Goal: Information Seeking & Learning: Learn about a topic

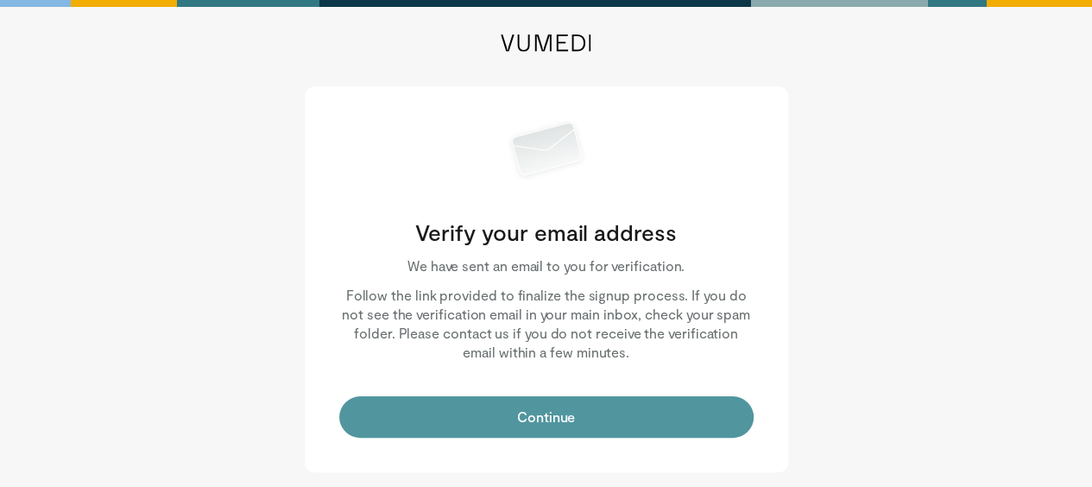
click at [564, 412] on button "Continue" at bounding box center [546, 416] width 414 height 41
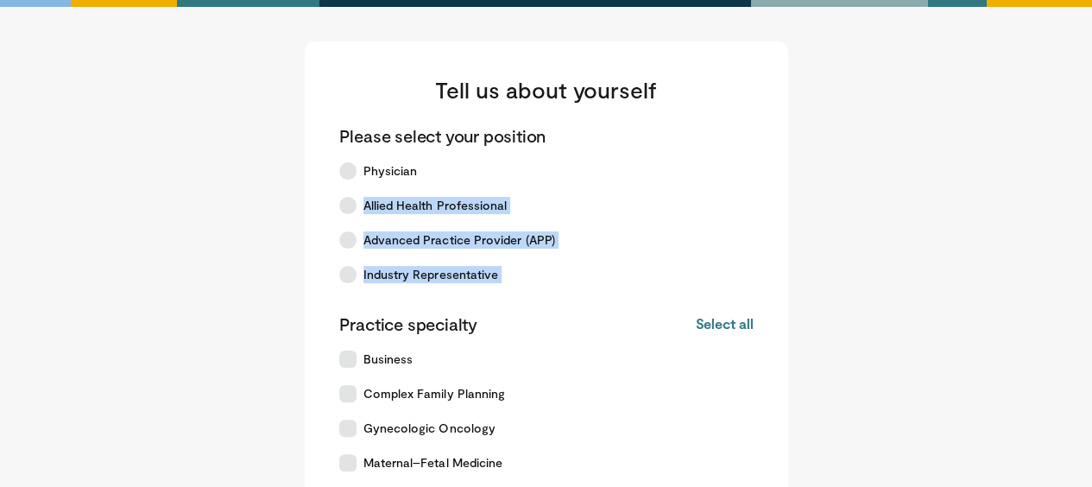
drag, startPoint x: 447, startPoint y: 168, endPoint x: 106, endPoint y: 323, distance: 374.3
click at [106, 323] on main "Tell us about yourself Please select your position Physician Allied Health Prof…" at bounding box center [546, 383] width 984 height 684
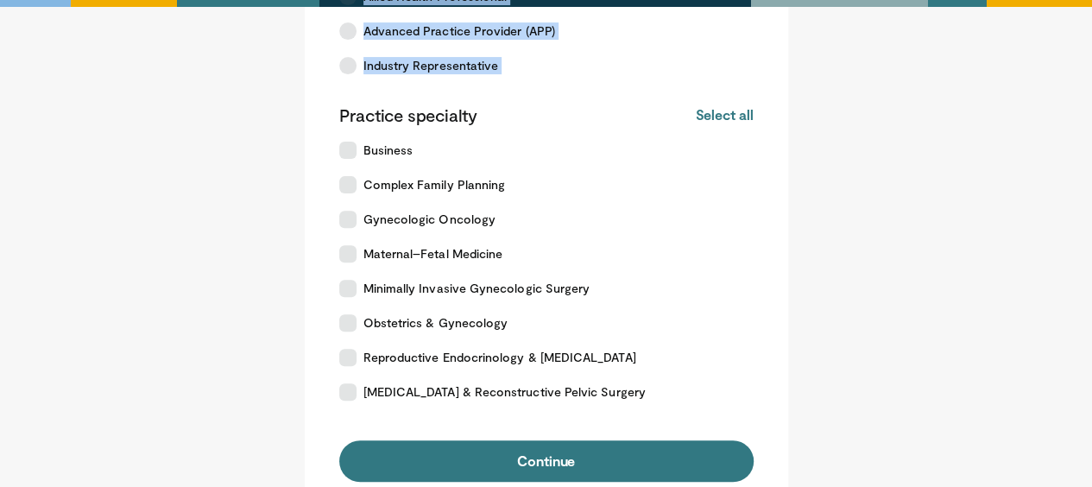
scroll to position [224, 0]
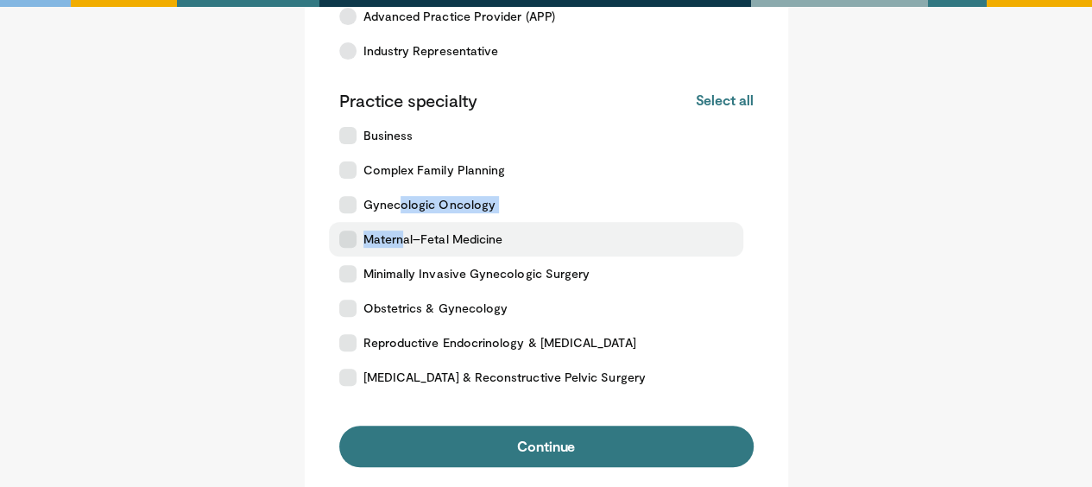
drag, startPoint x: 397, startPoint y: 205, endPoint x: 402, endPoint y: 249, distance: 43.5
click at [402, 249] on div "Practice specialty Select all Deselect all Business Complex Family Planning Gyn…" at bounding box center [546, 242] width 414 height 306
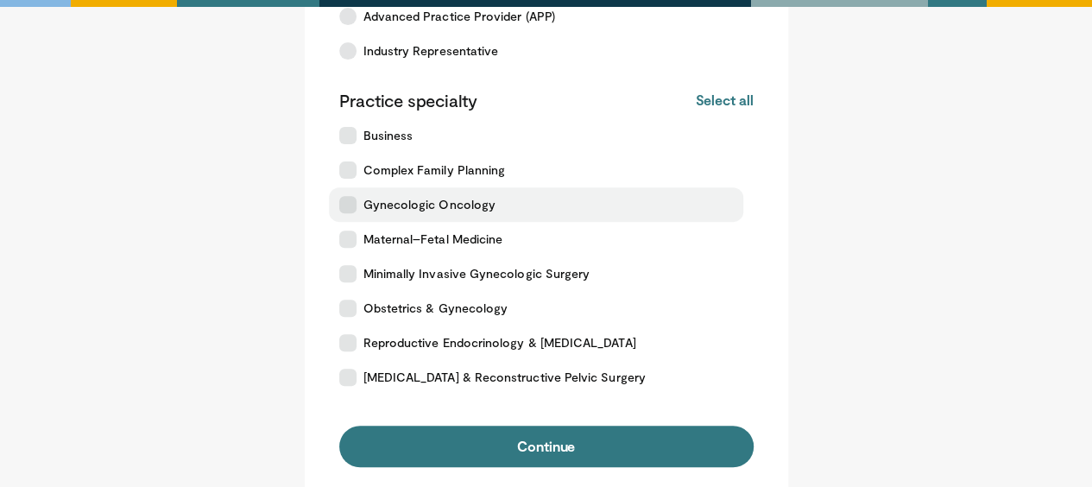
click at [350, 210] on label "Gynecologic Oncology" at bounding box center [536, 204] width 414 height 35
click at [350, 210] on icon at bounding box center [347, 204] width 17 height 17
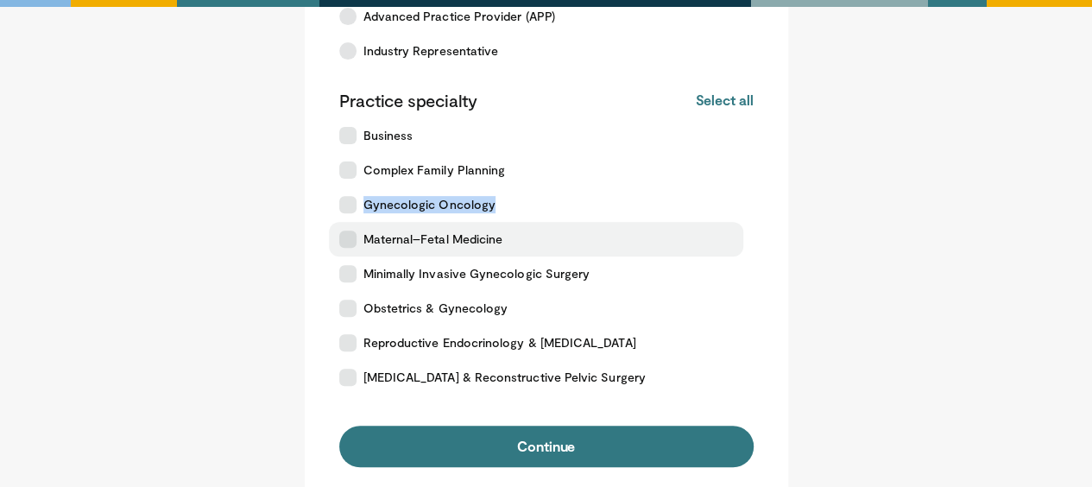
drag, startPoint x: 350, startPoint y: 210, endPoint x: 352, endPoint y: 249, distance: 39.7
click at [352, 249] on div "Practice specialty Select all Deselect all Business Complex Family Planning Gyn…" at bounding box center [546, 242] width 414 height 306
click at [347, 243] on icon at bounding box center [347, 238] width 17 height 17
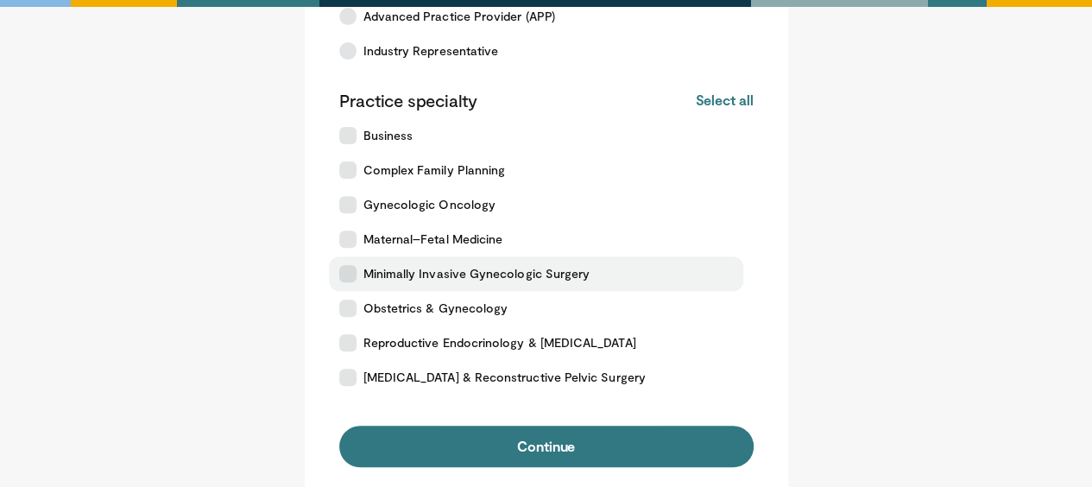
click at [347, 286] on label "Minimally Invasive Gynecologic Surgery" at bounding box center [536, 273] width 414 height 35
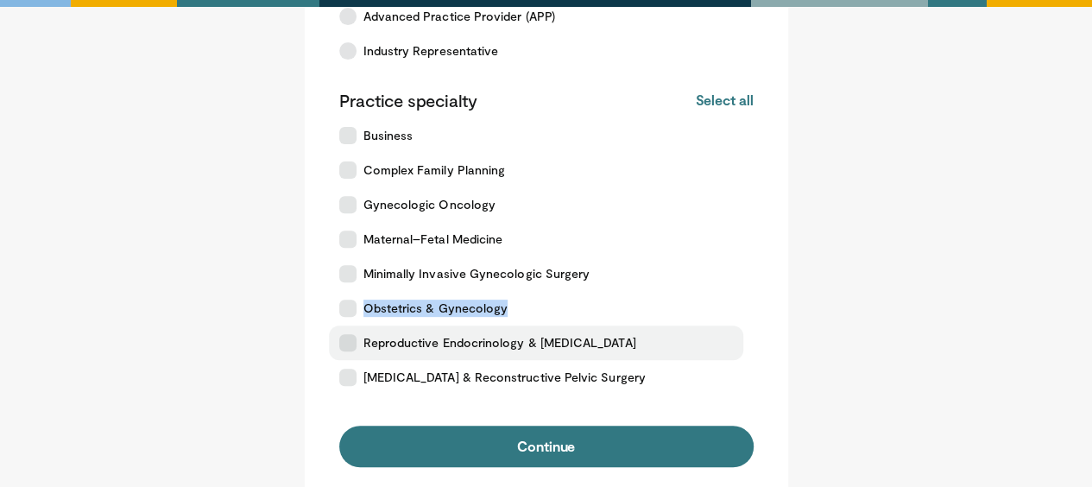
drag, startPoint x: 345, startPoint y: 318, endPoint x: 348, endPoint y: 343, distance: 24.3
click at [348, 343] on div "Practice specialty Select all Deselect all Business Complex Family Planning Gyn…" at bounding box center [546, 242] width 414 height 306
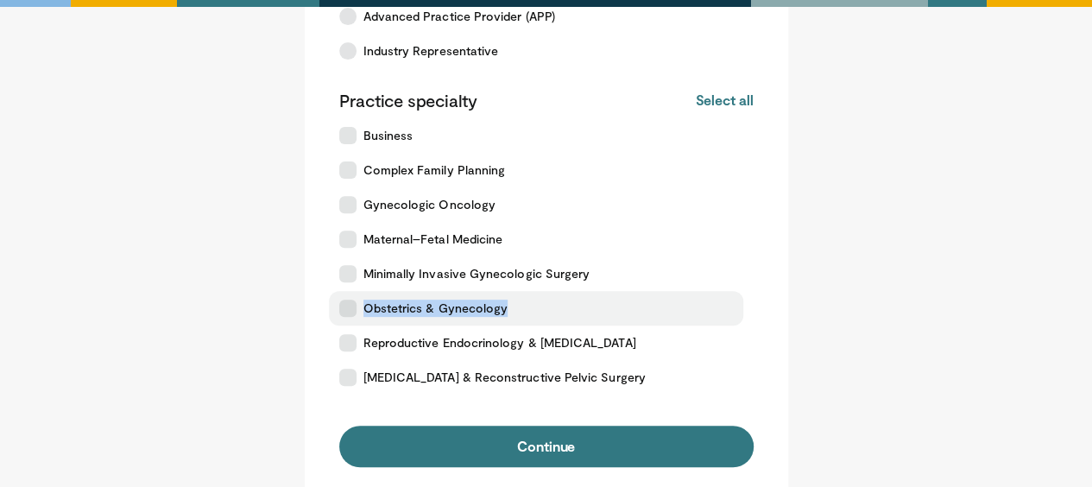
click at [350, 299] on icon at bounding box center [347, 307] width 17 height 17
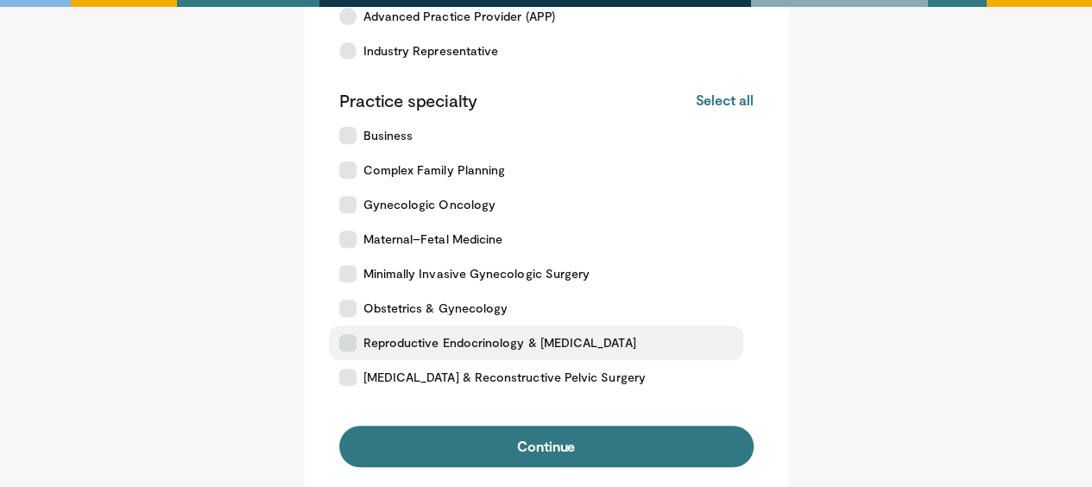
click at [347, 344] on icon at bounding box center [347, 342] width 17 height 17
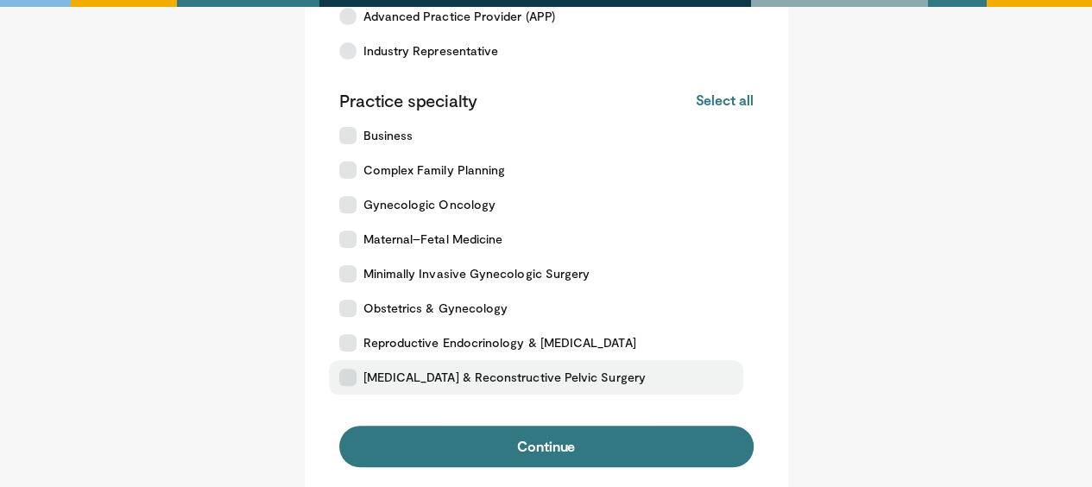
click at [345, 375] on icon at bounding box center [347, 377] width 17 height 17
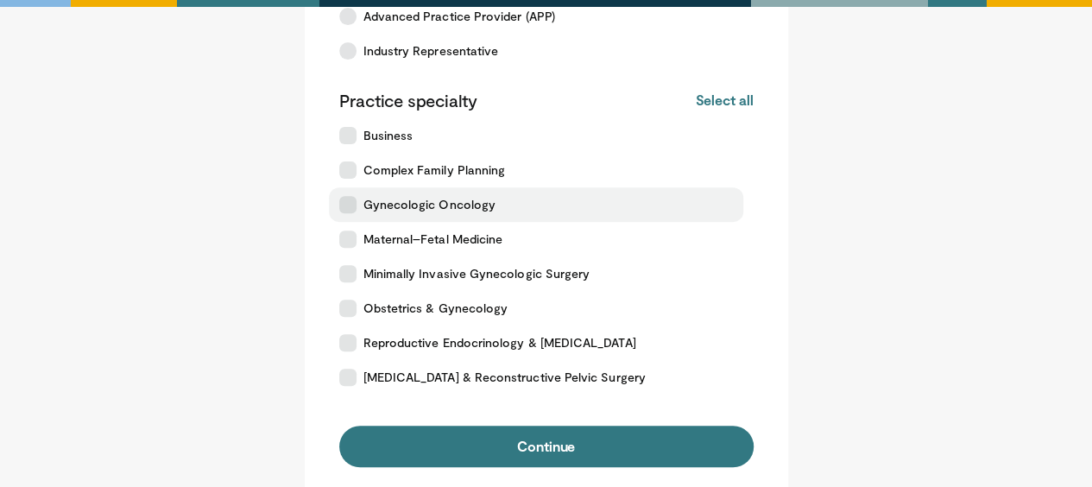
click at [350, 204] on icon at bounding box center [347, 204] width 17 height 17
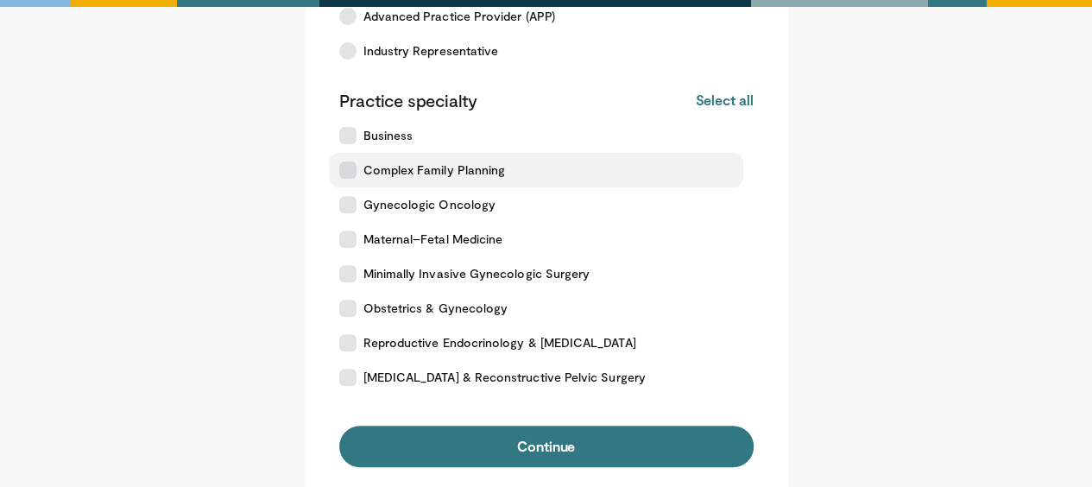
click at [346, 180] on label "Complex Family Planning" at bounding box center [536, 170] width 414 height 35
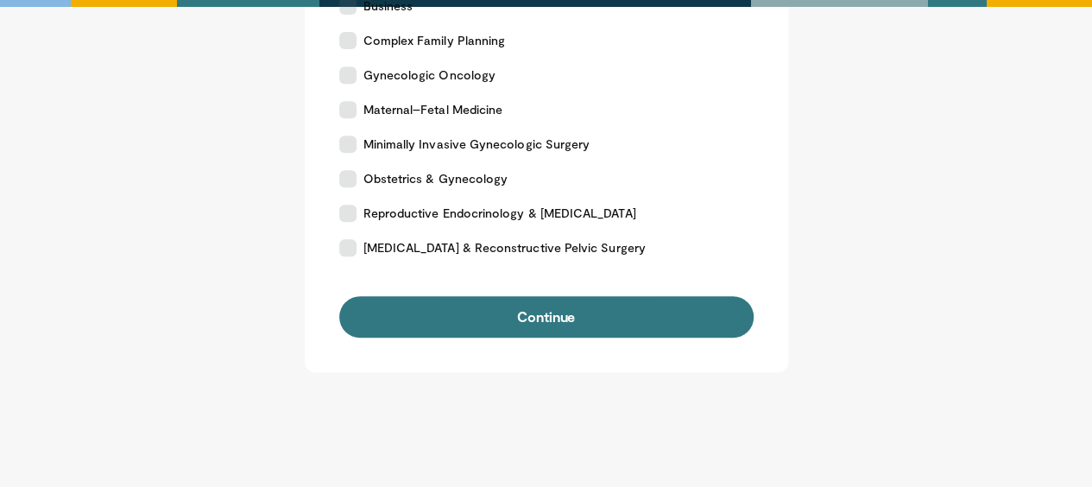
scroll to position [303, 0]
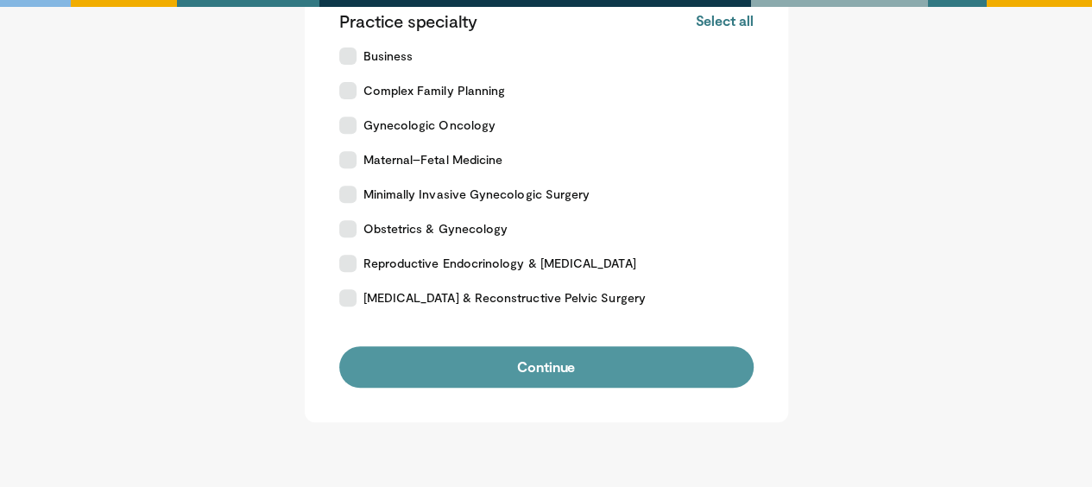
click at [651, 359] on button "Continue" at bounding box center [546, 366] width 414 height 41
click at [554, 350] on button "Continue" at bounding box center [546, 366] width 414 height 41
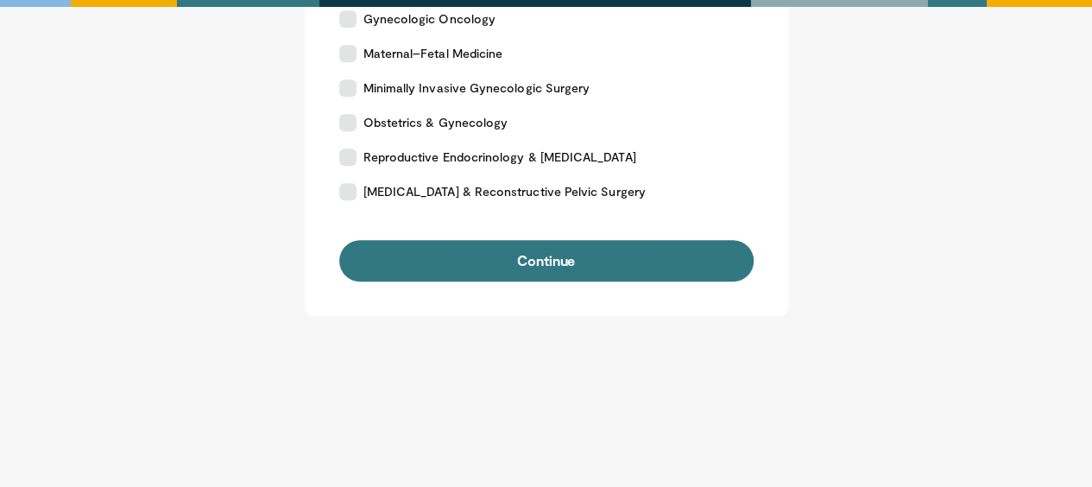
scroll to position [0, 0]
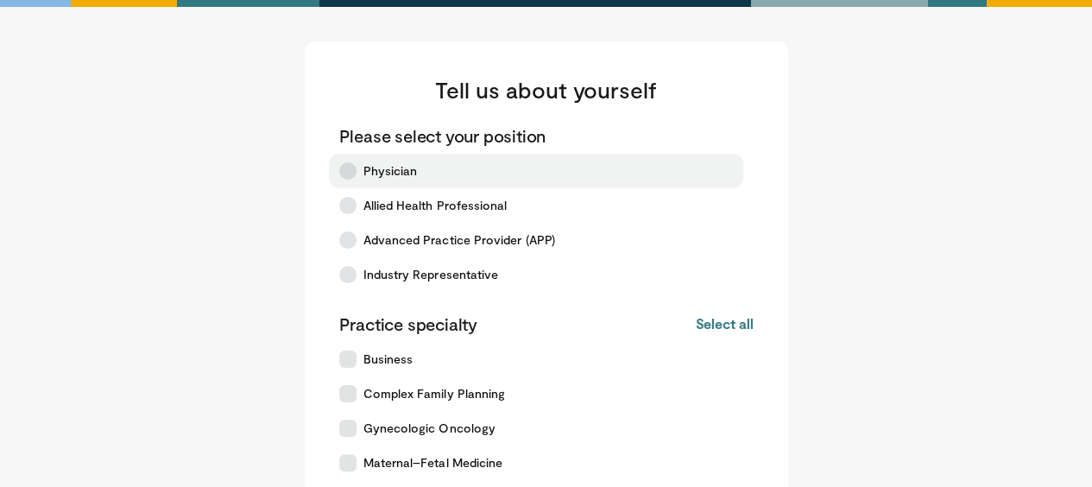
click at [369, 165] on span "Physician" at bounding box center [390, 170] width 54 height 17
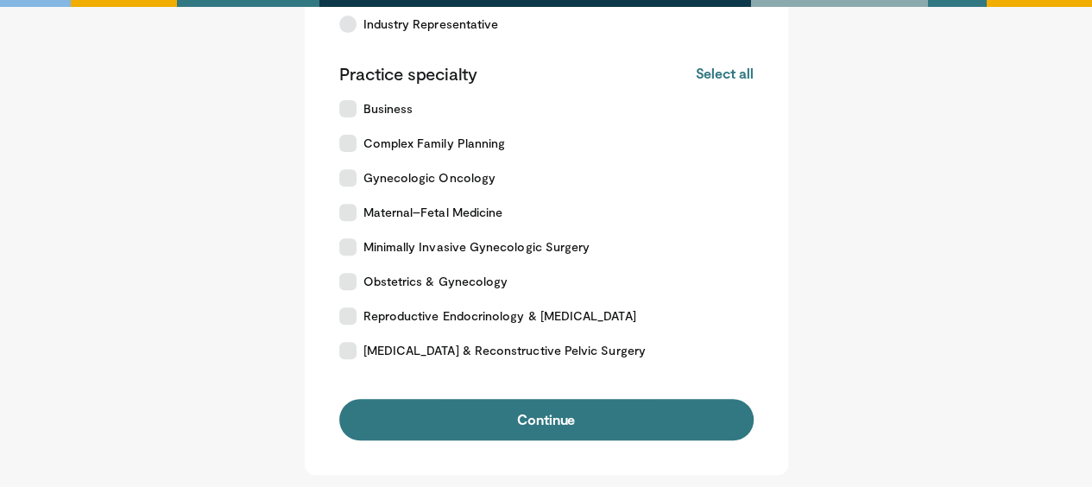
scroll to position [254, 0]
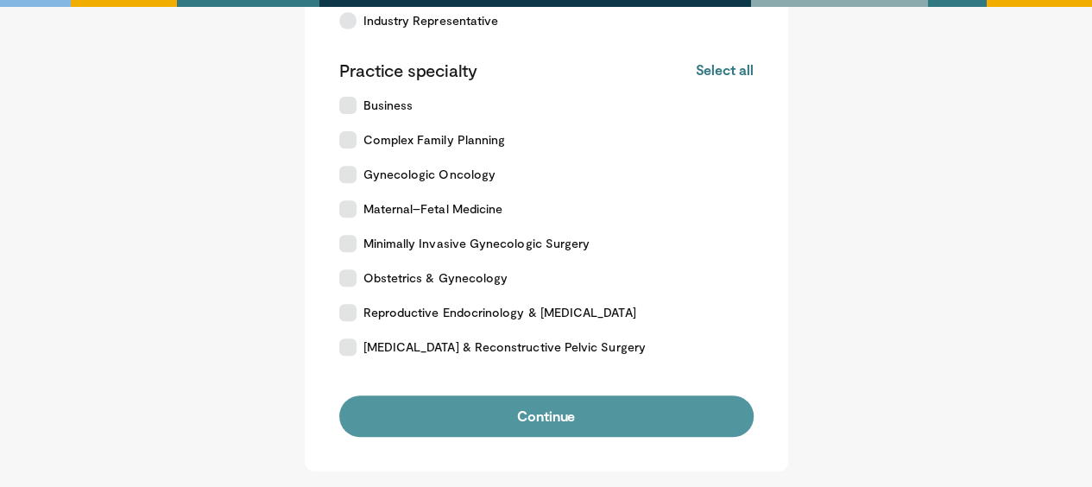
click at [562, 413] on button "Continue" at bounding box center [546, 415] width 414 height 41
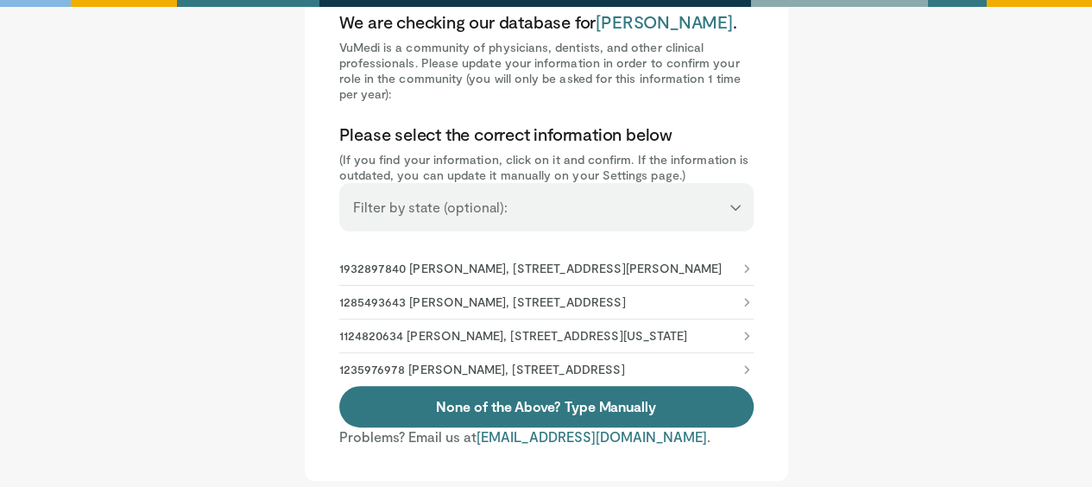
scroll to position [115, 0]
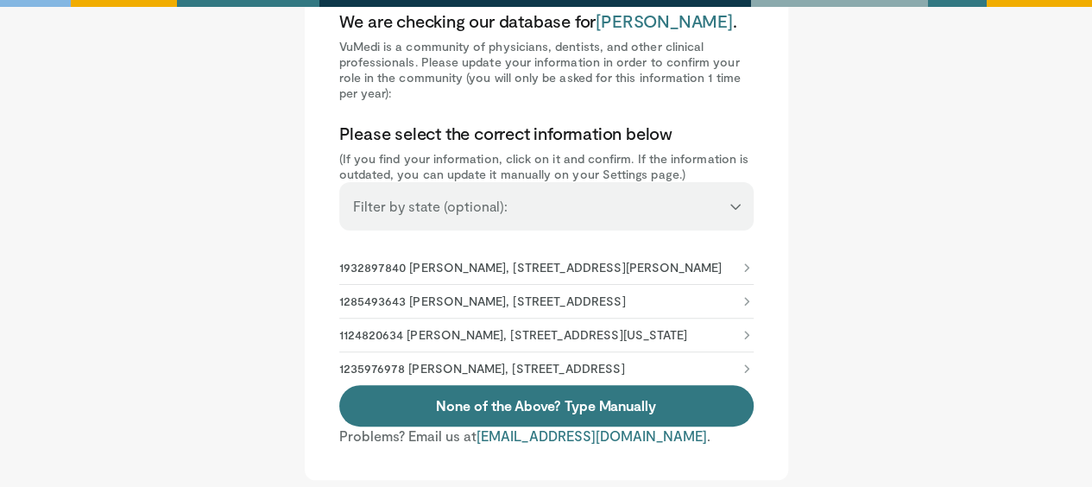
click at [684, 338] on li "1124820634 Christina Su, 1801 N Oregon St, El Paso, TX, 79902-3524" at bounding box center [546, 335] width 414 height 34
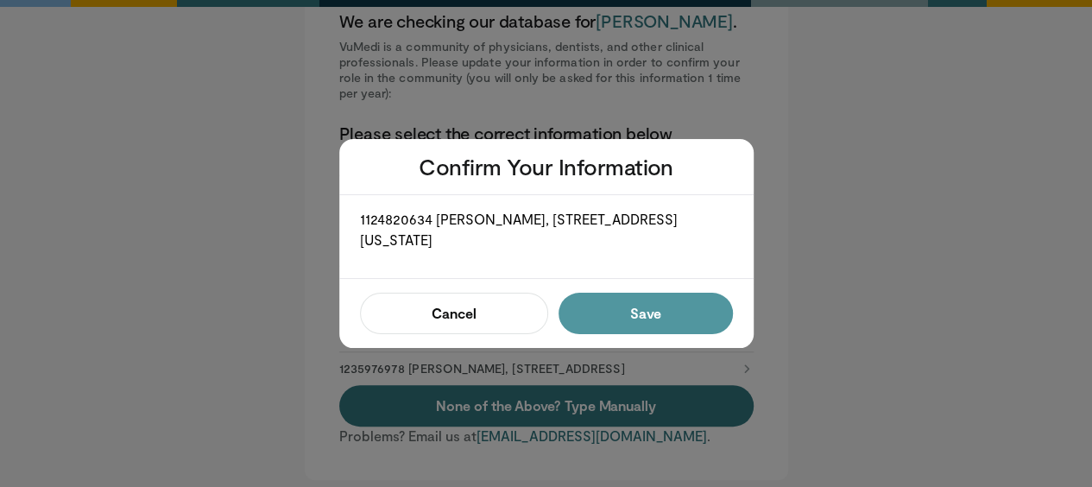
click at [684, 320] on button "Save" at bounding box center [644, 313] width 173 height 41
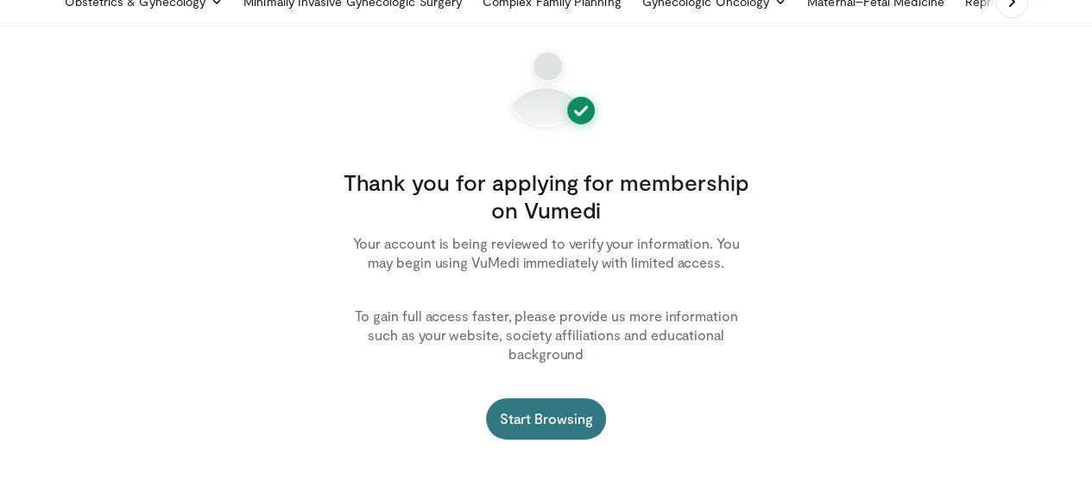
scroll to position [87, 0]
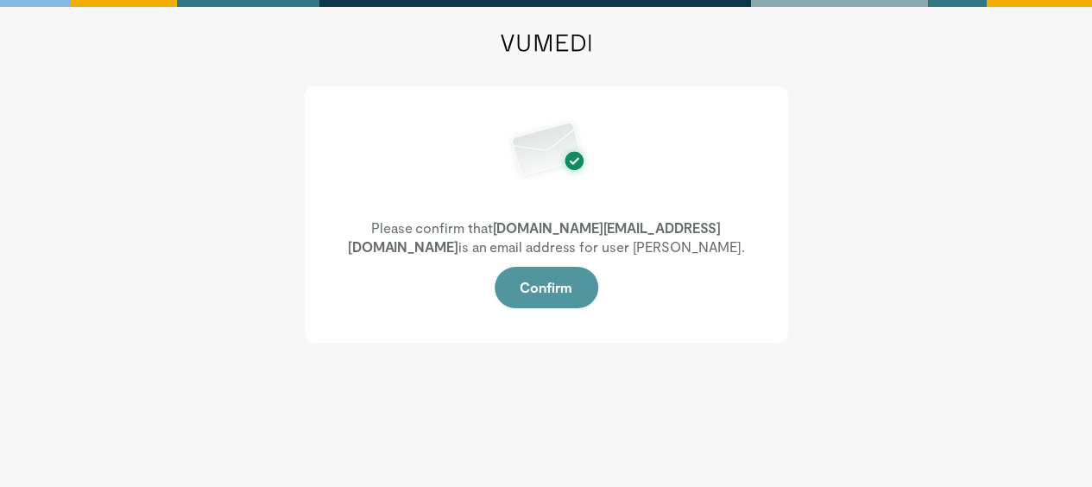
click at [530, 297] on button "Confirm" at bounding box center [547, 287] width 104 height 41
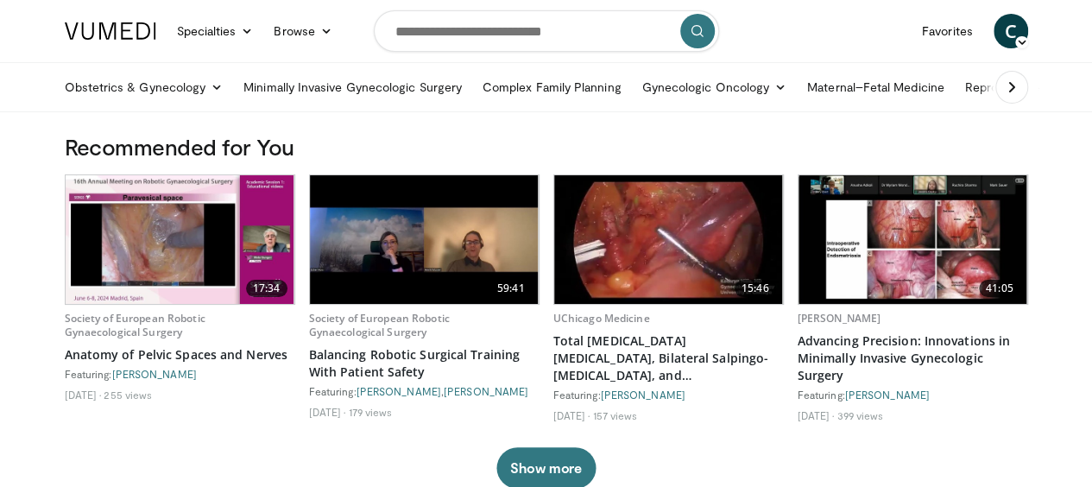
click at [161, 239] on img at bounding box center [180, 239] width 229 height 129
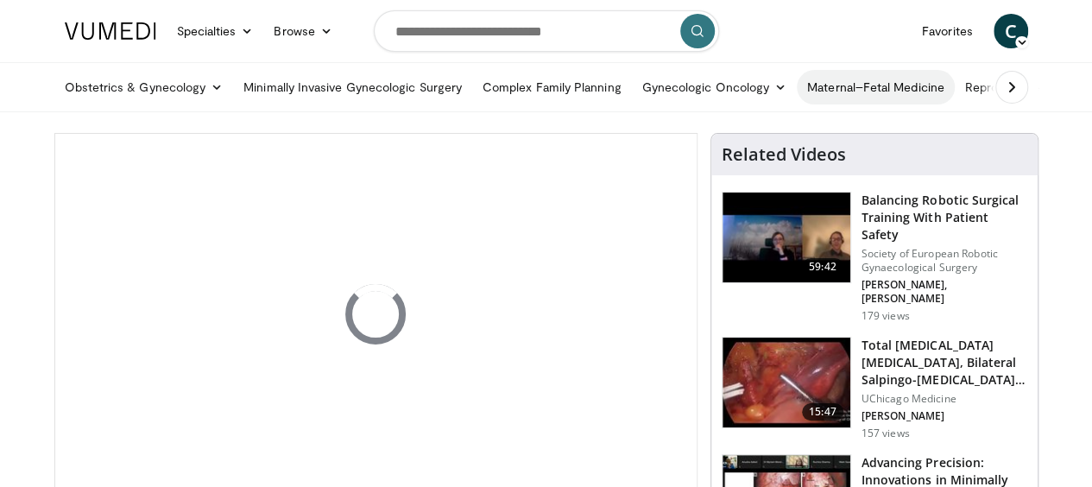
scroll to position [104, 0]
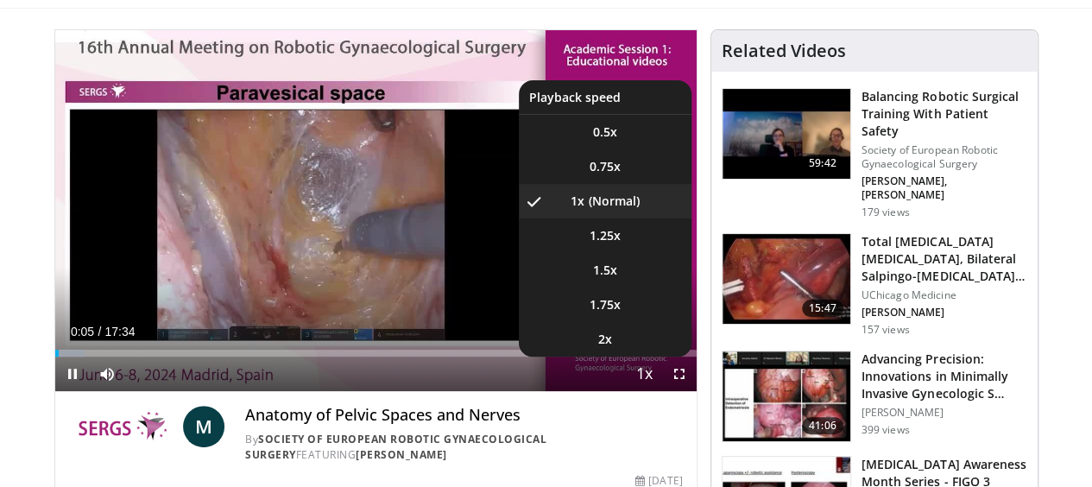
click at [657, 392] on span "Video Player" at bounding box center [645, 374] width 24 height 35
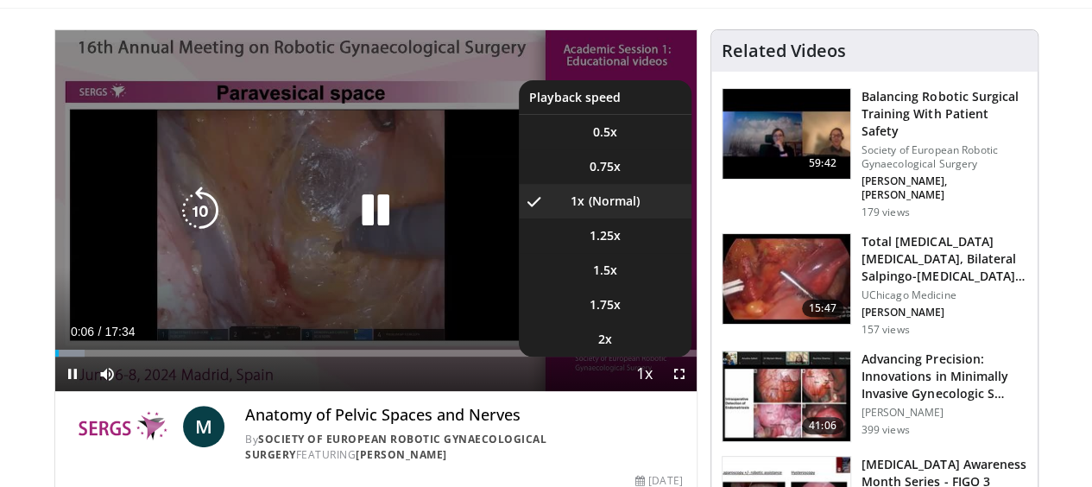
click at [657, 392] on span "Video Player" at bounding box center [645, 374] width 24 height 35
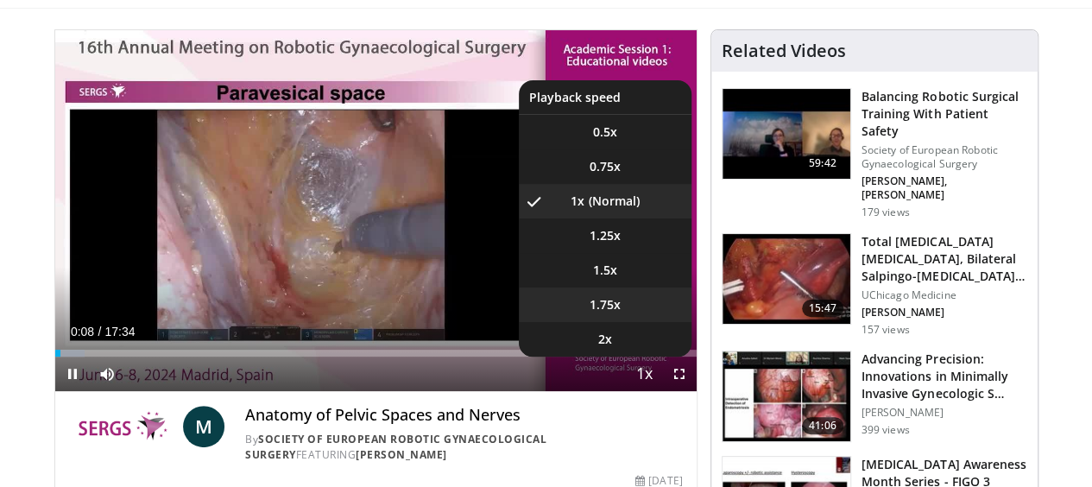
click at [640, 322] on li "1.75x" at bounding box center [605, 304] width 173 height 35
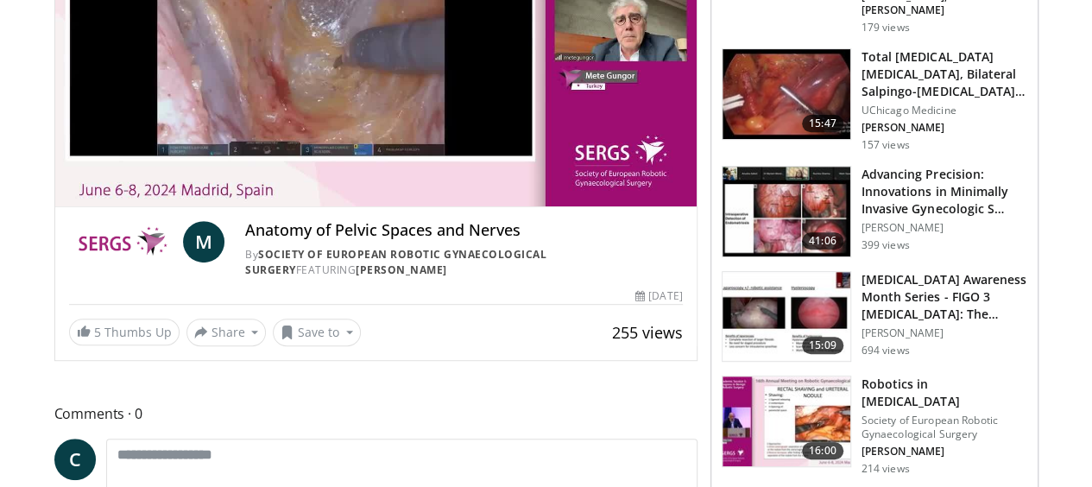
scroll to position [167, 0]
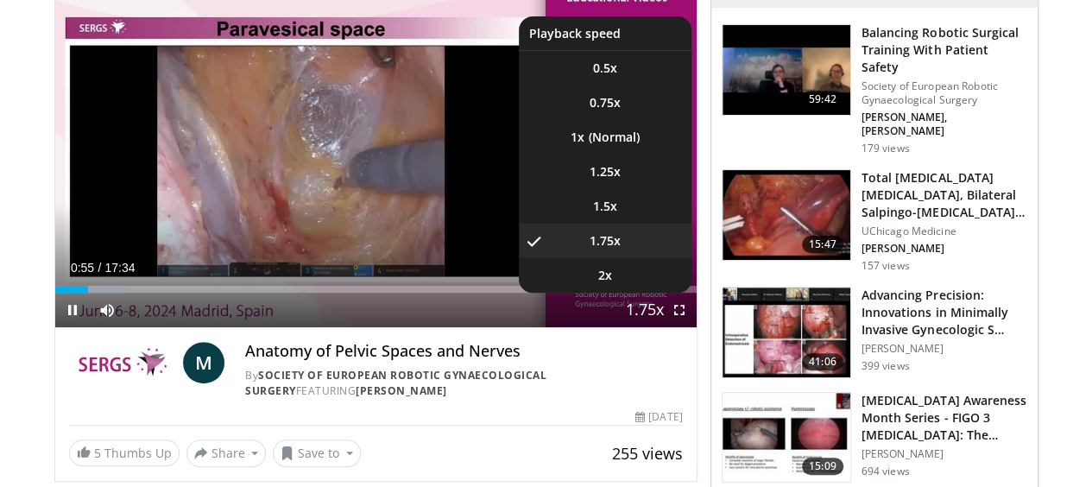
click at [647, 328] on span "Video Player" at bounding box center [645, 310] width 24 height 35
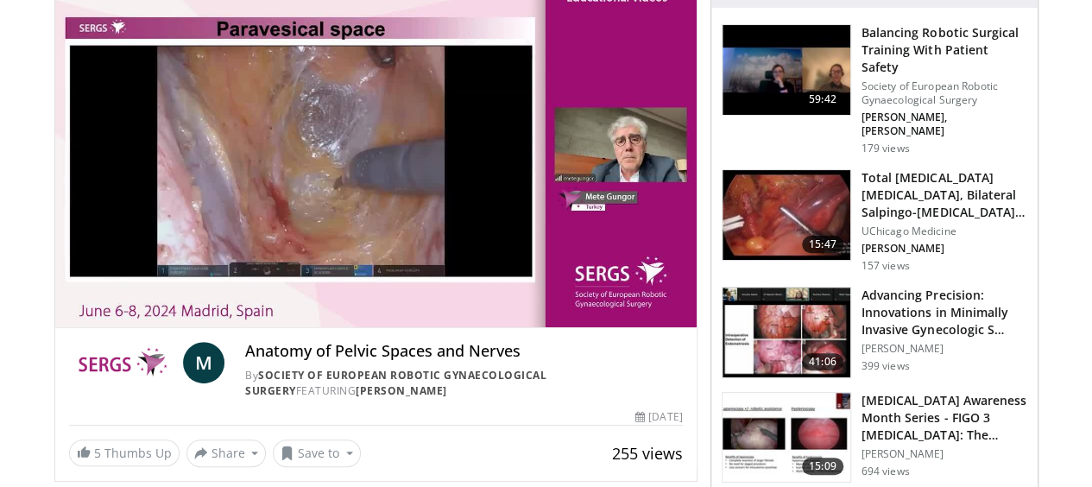
click at [647, 327] on div "10 seconds Tap to unmute" at bounding box center [375, 146] width 641 height 361
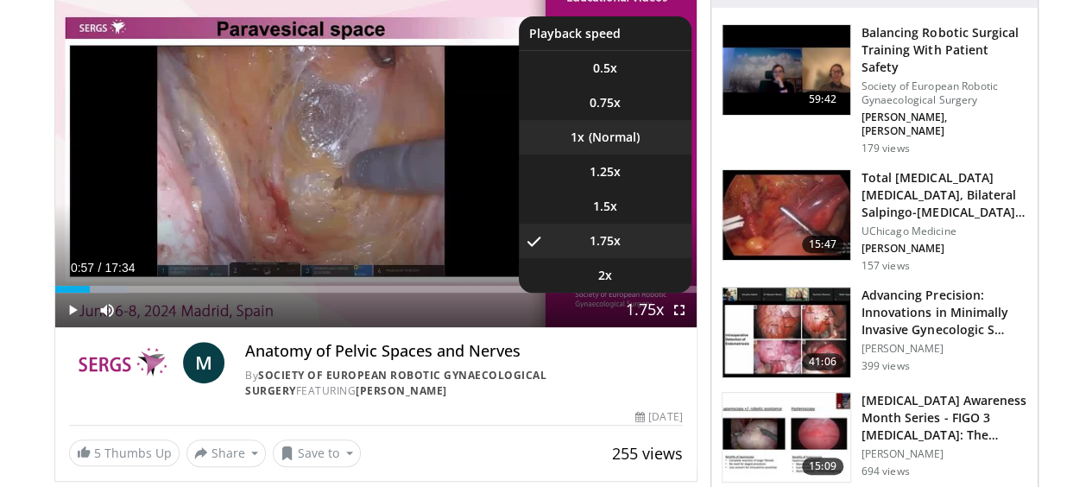
click at [618, 154] on li "1x" at bounding box center [605, 137] width 173 height 35
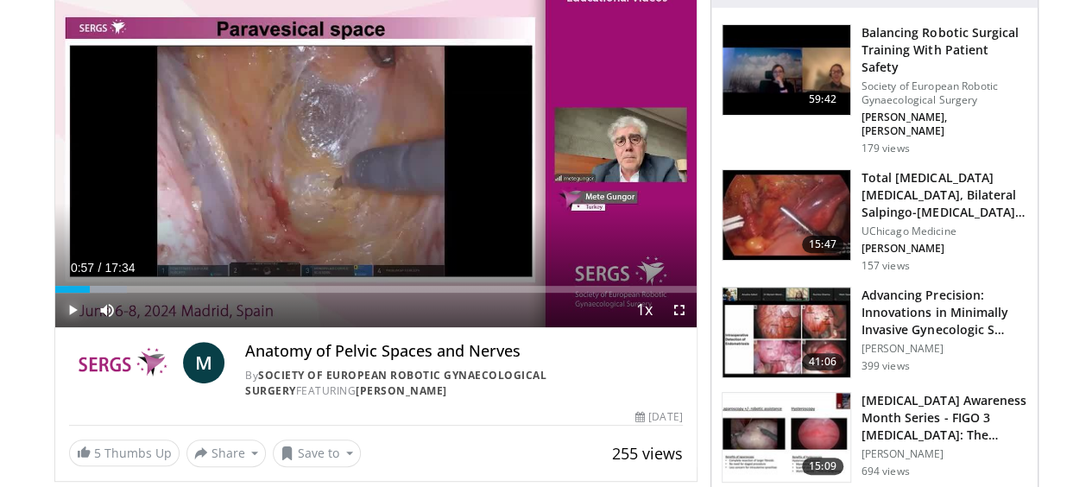
click at [55, 327] on span "Video Player" at bounding box center [72, 310] width 35 height 35
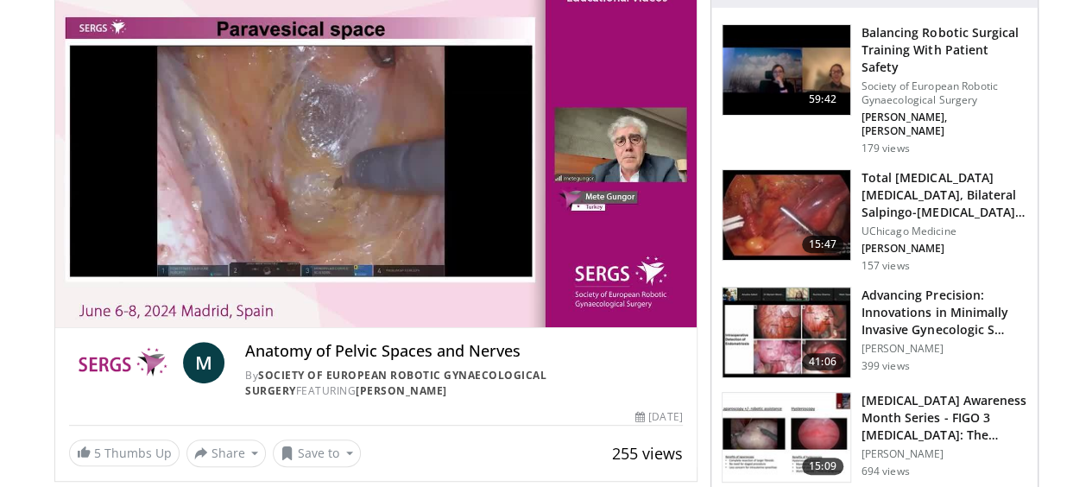
click at [447, 436] on div "M Anatomy of Pelvic Spaces and Nerves By Society of European Robotic Gynaecolog…" at bounding box center [375, 397] width 641 height 139
click at [488, 425] on div "255 views October 8, 2024" at bounding box center [376, 417] width 614 height 16
click at [813, 170] on img at bounding box center [786, 215] width 128 height 90
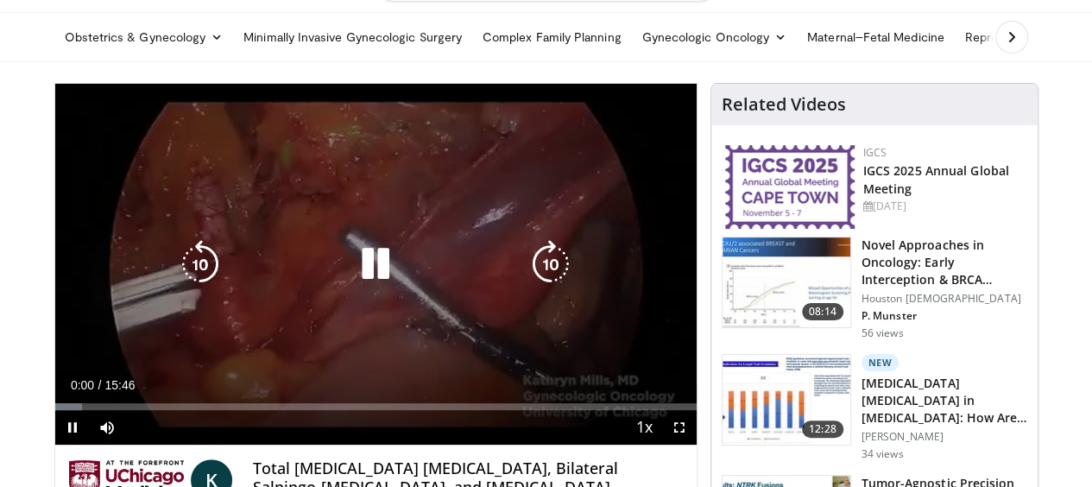
scroll to position [77, 0]
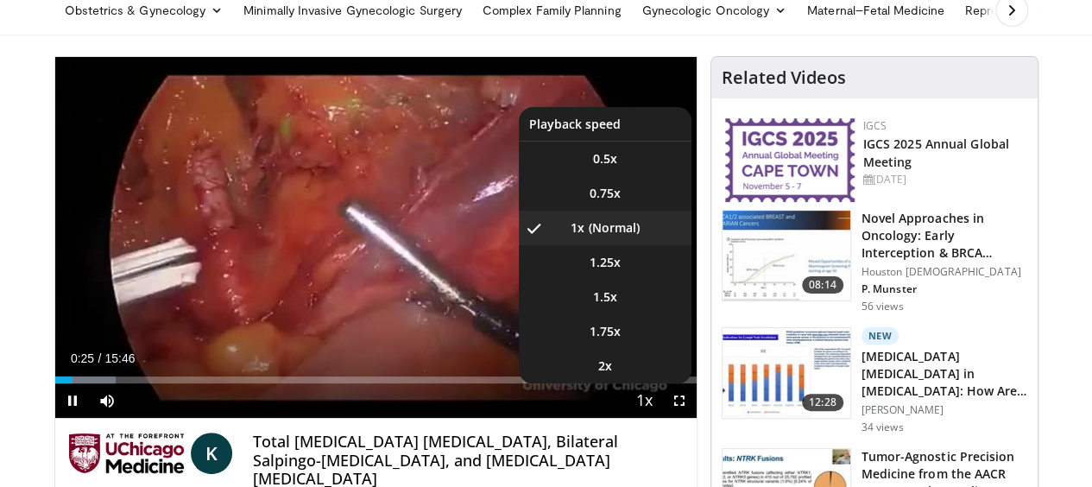
click at [657, 419] on span "Video Player" at bounding box center [645, 401] width 24 height 35
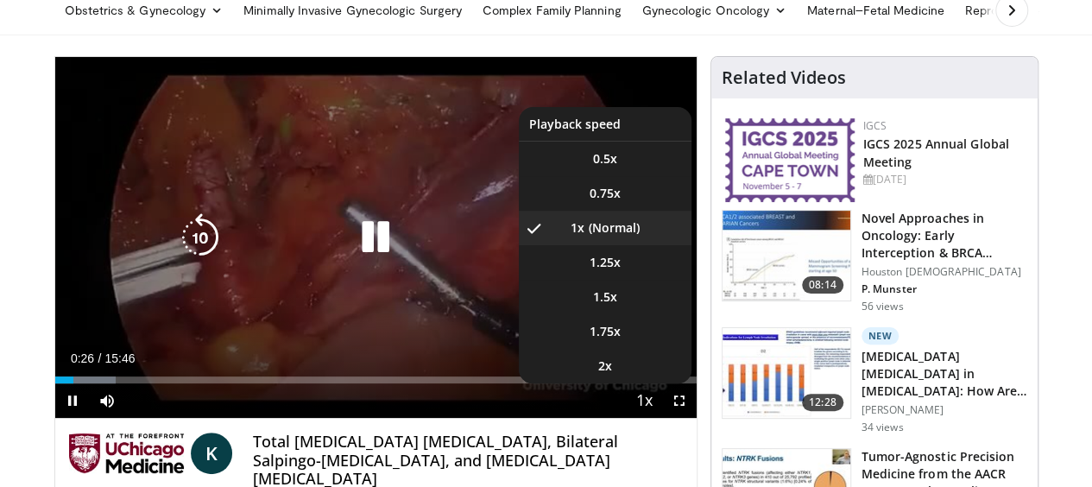
click at [657, 419] on span "Video Player" at bounding box center [645, 401] width 24 height 35
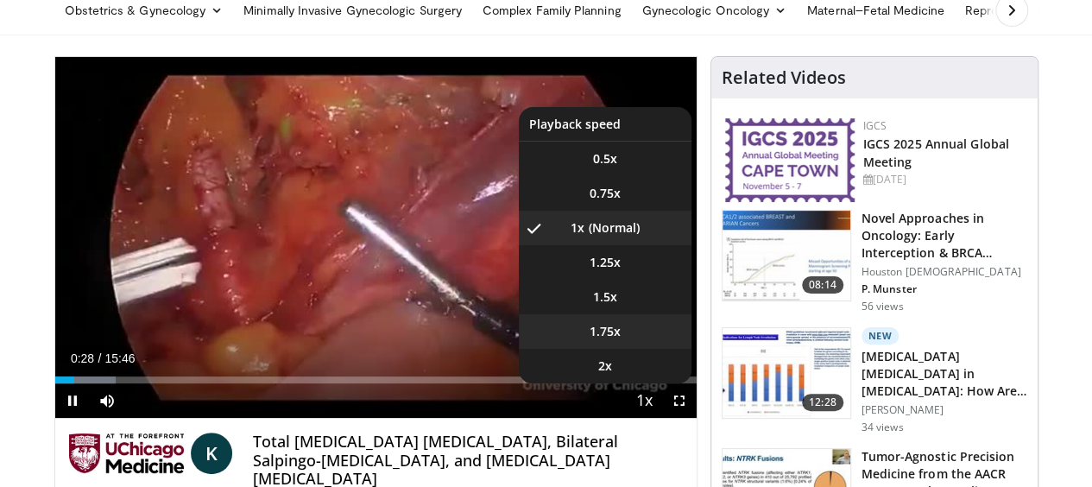
click at [643, 349] on li "1.75x" at bounding box center [605, 331] width 173 height 35
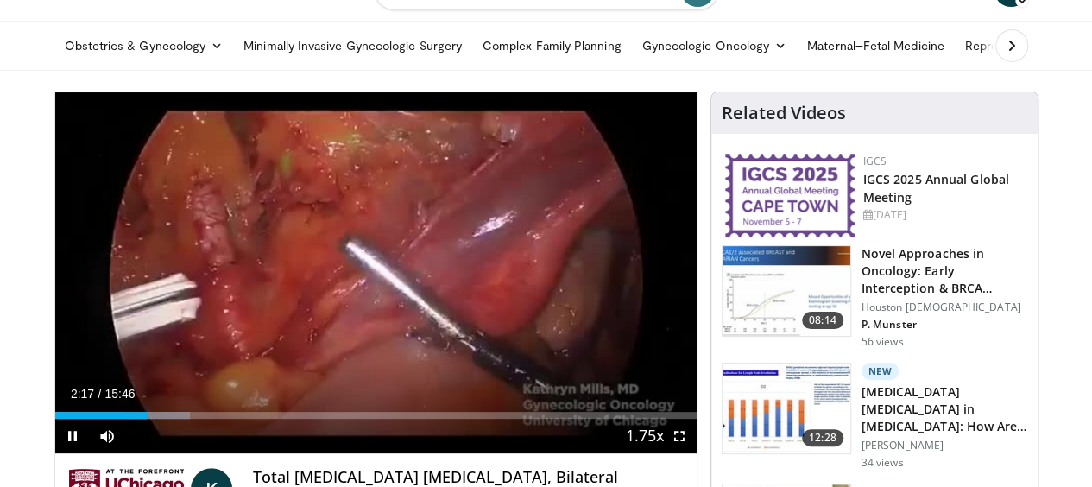
scroll to position [123, 0]
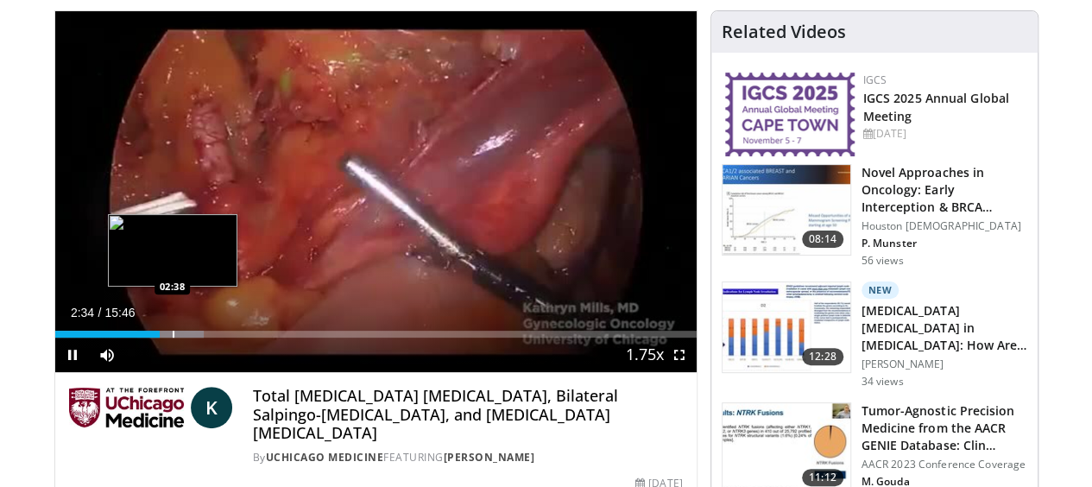
click at [173, 337] on div "Progress Bar" at bounding box center [174, 334] width 2 height 7
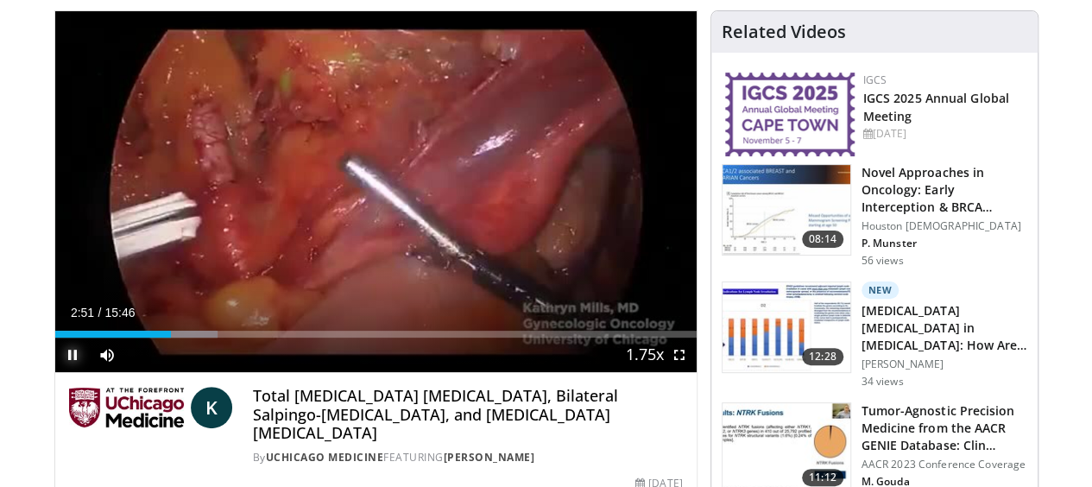
click at [55, 372] on span "Video Player" at bounding box center [72, 354] width 35 height 35
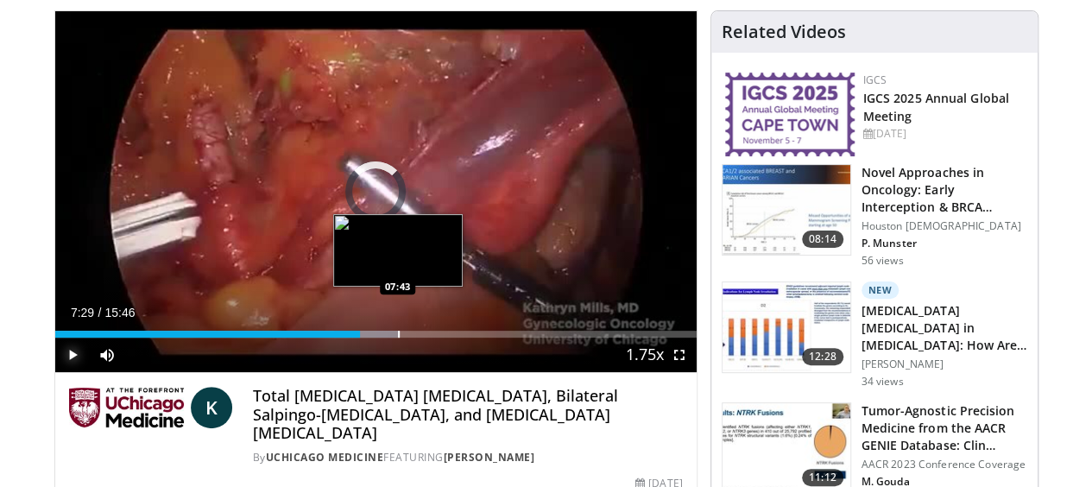
click at [398, 337] on div "Progress Bar" at bounding box center [399, 334] width 2 height 7
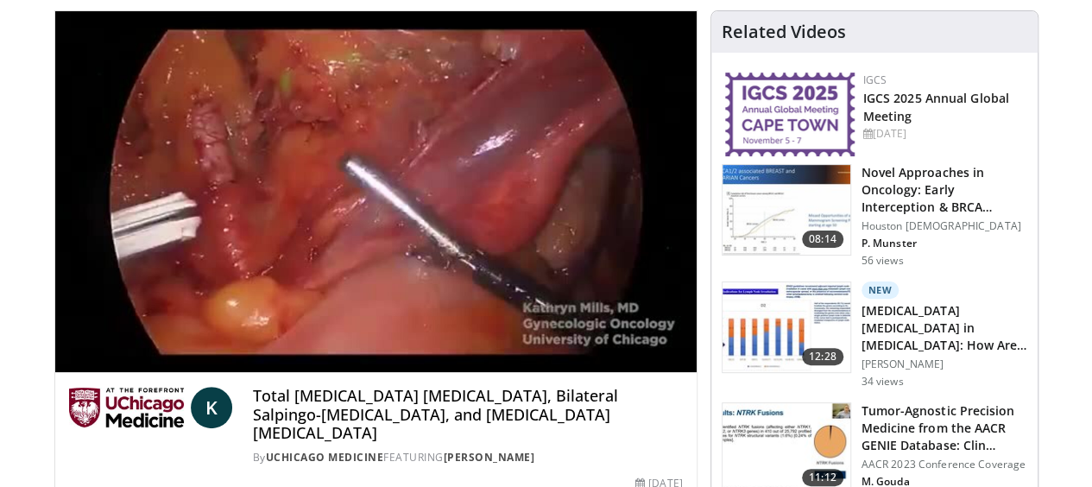
click at [55, 373] on video-js "**********" at bounding box center [375, 192] width 641 height 362
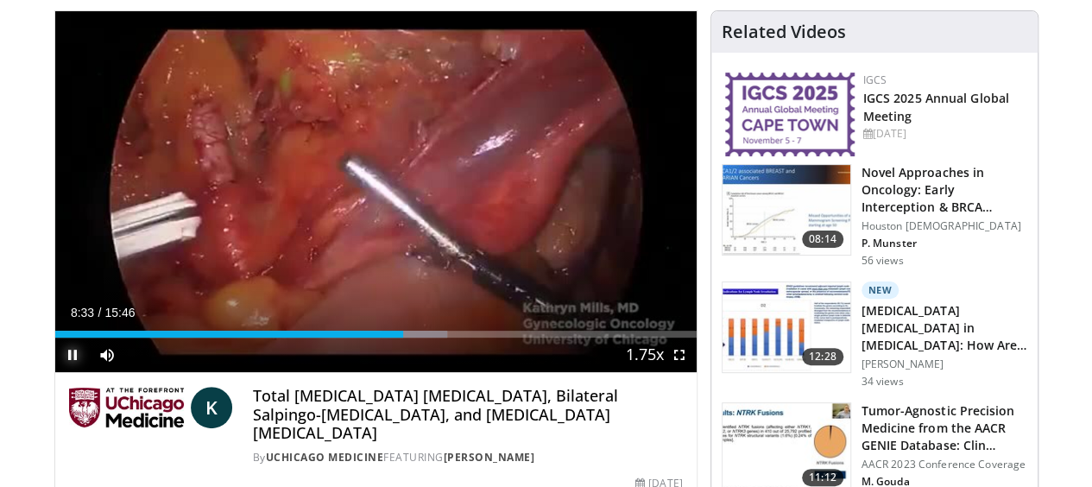
click at [55, 372] on span "Video Player" at bounding box center [72, 354] width 35 height 35
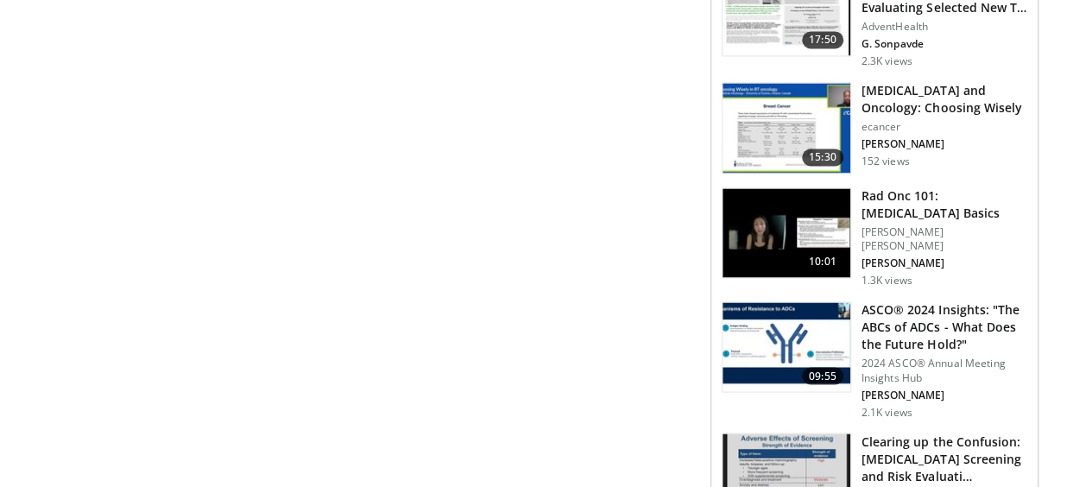
scroll to position [1264, 0]
